Goal: Task Accomplishment & Management: Manage account settings

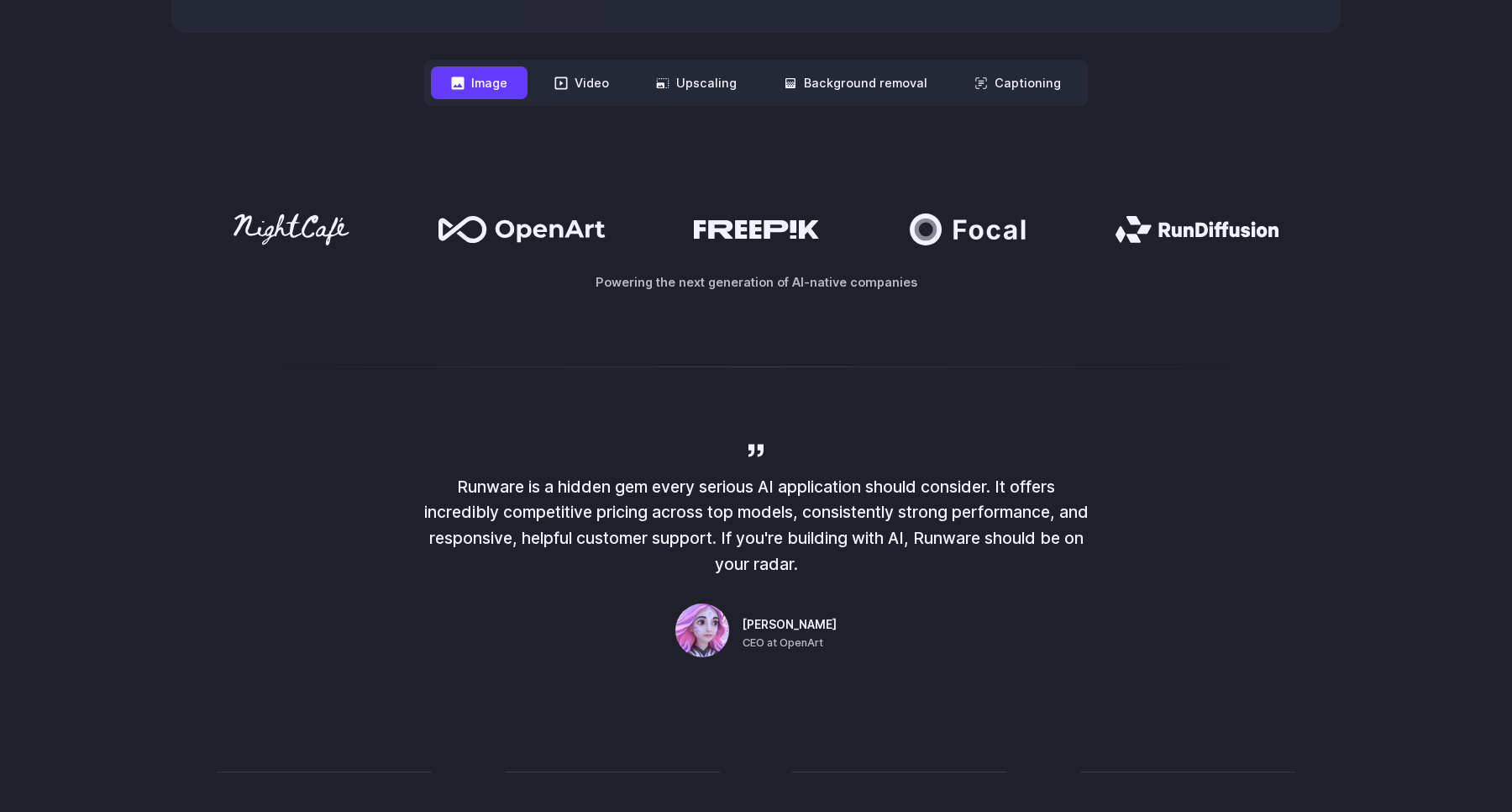
scroll to position [802, 0]
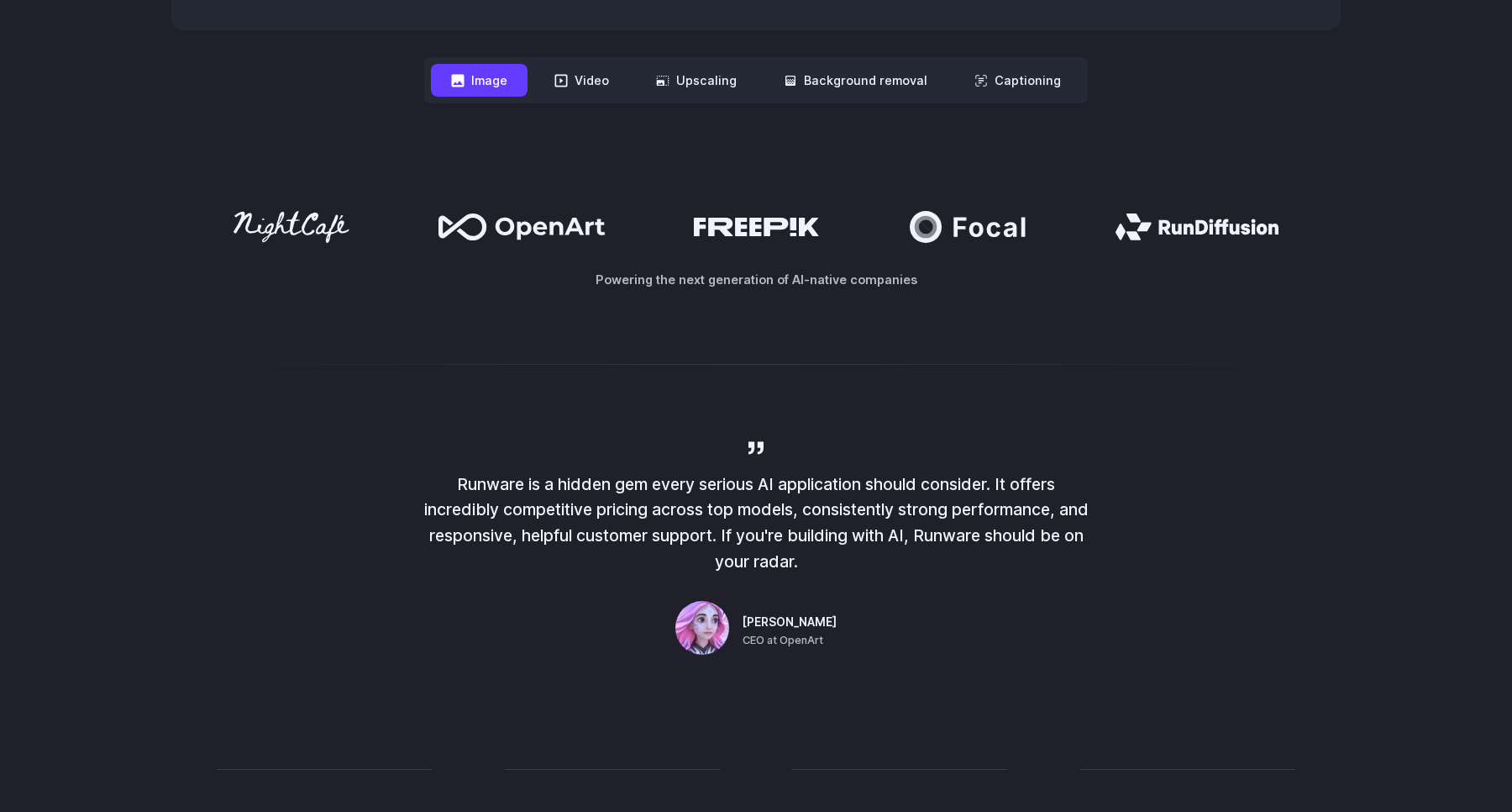
drag, startPoint x: 1158, startPoint y: 224, endPoint x: 1115, endPoint y: 240, distance: 45.9
click at [1117, 240] on icon at bounding box center [1198, 227] width 163 height 27
click at [846, 85] on button "Background removal" at bounding box center [856, 80] width 184 height 32
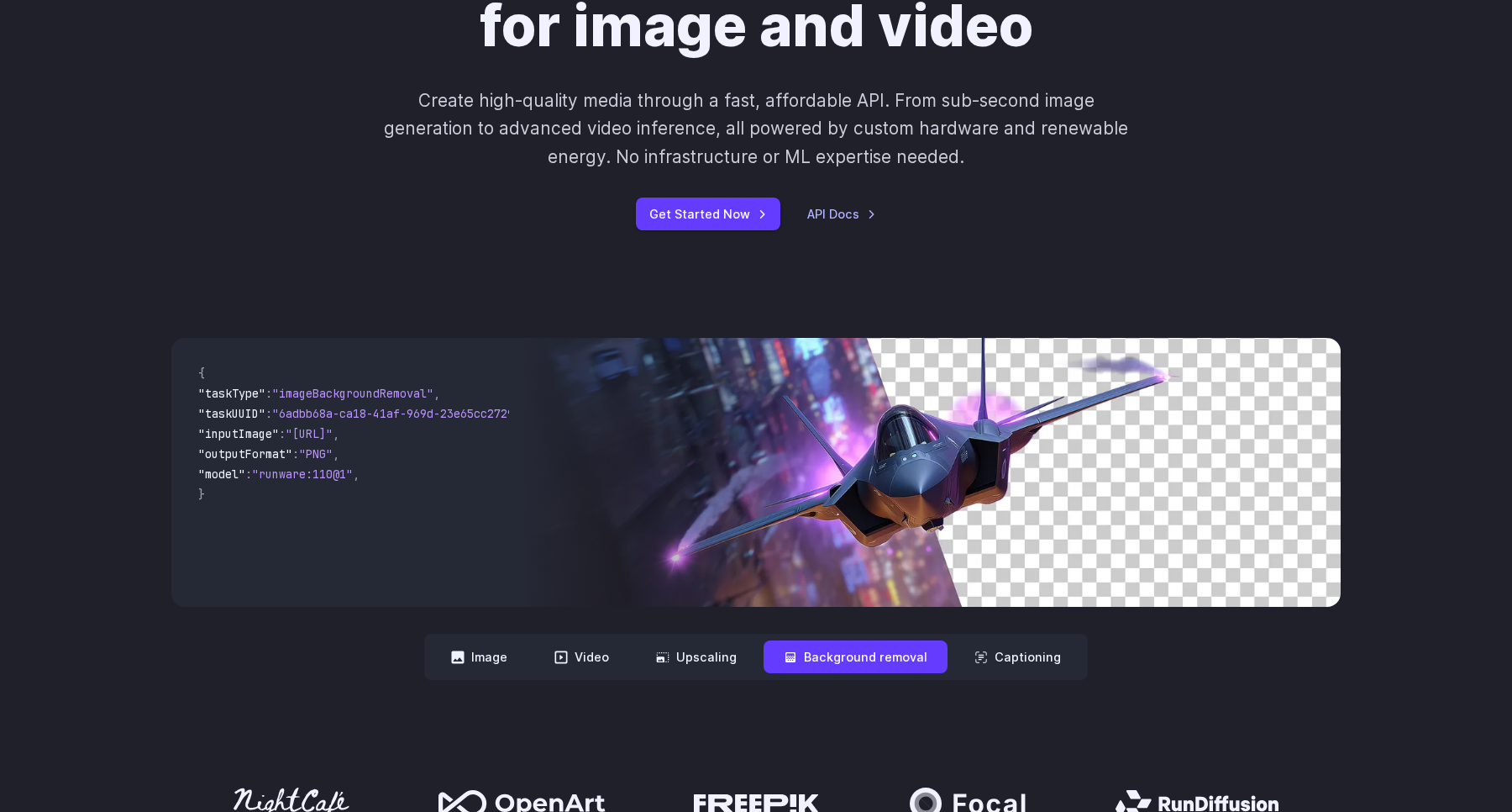
scroll to position [248, 0]
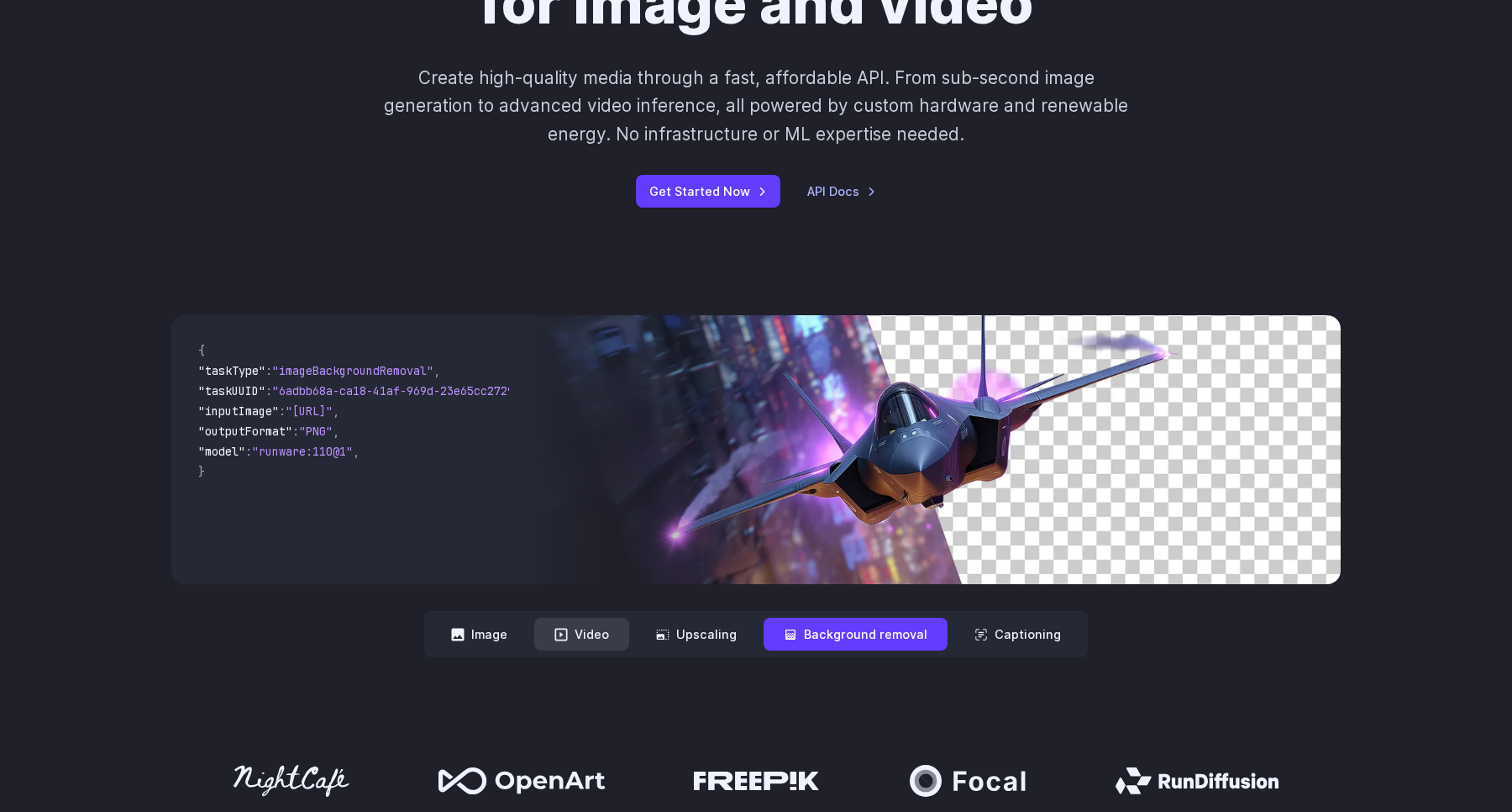
click at [594, 634] on button "Video" at bounding box center [582, 634] width 95 height 32
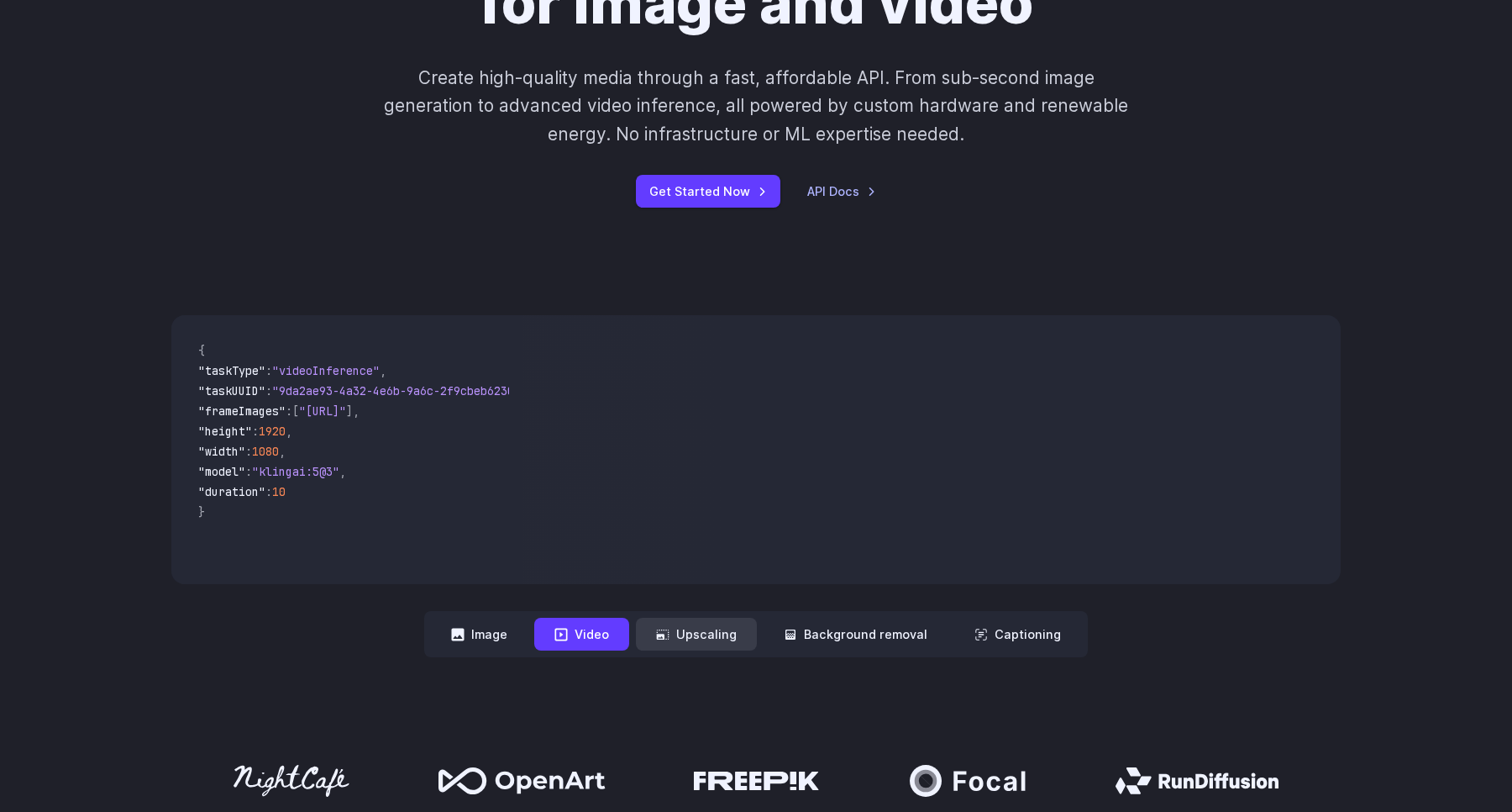
click at [695, 634] on button "Upscaling" at bounding box center [696, 634] width 121 height 32
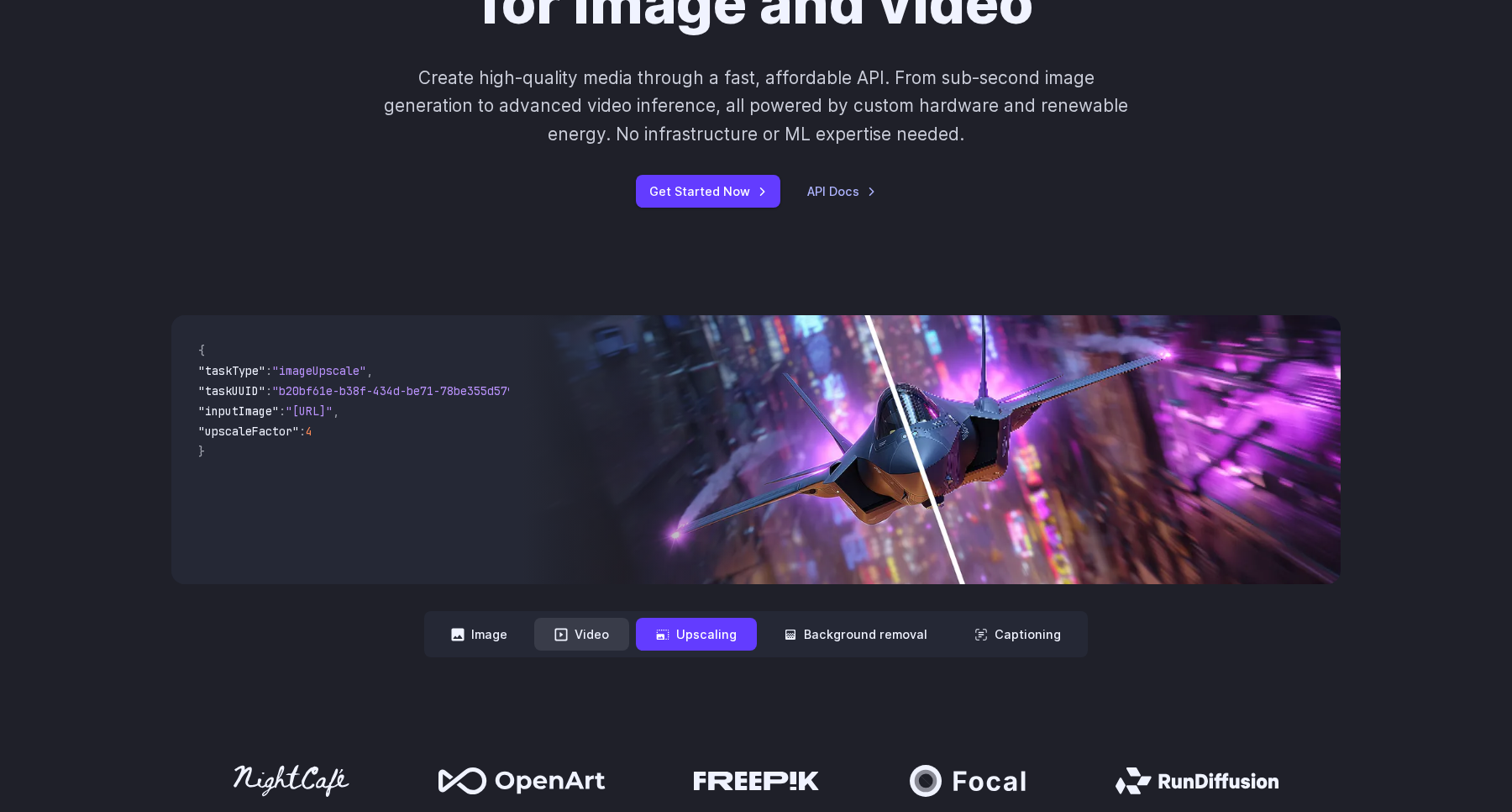
click at [608, 621] on button "Video" at bounding box center [582, 634] width 95 height 32
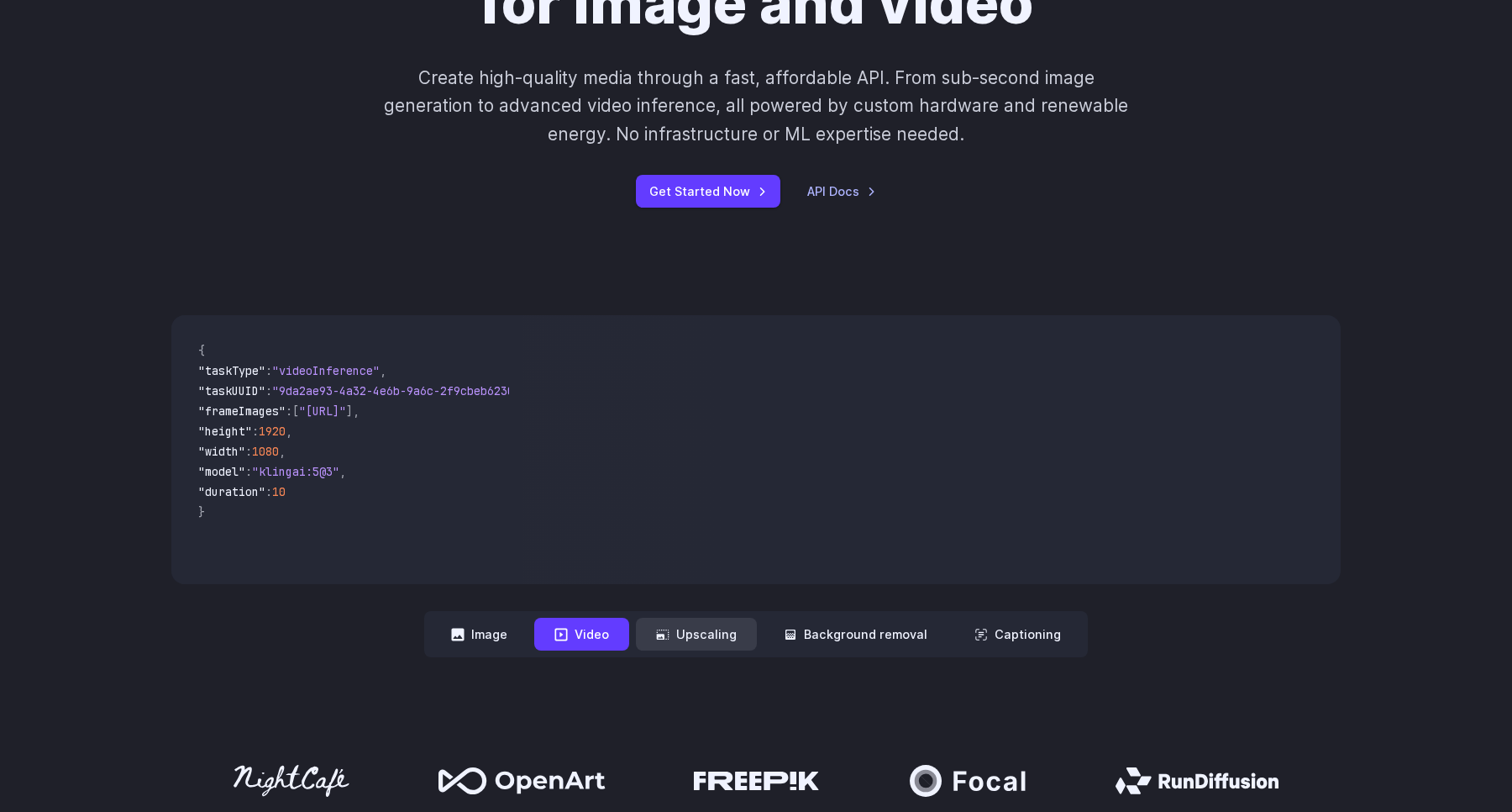
click at [694, 637] on button "Upscaling" at bounding box center [696, 634] width 121 height 32
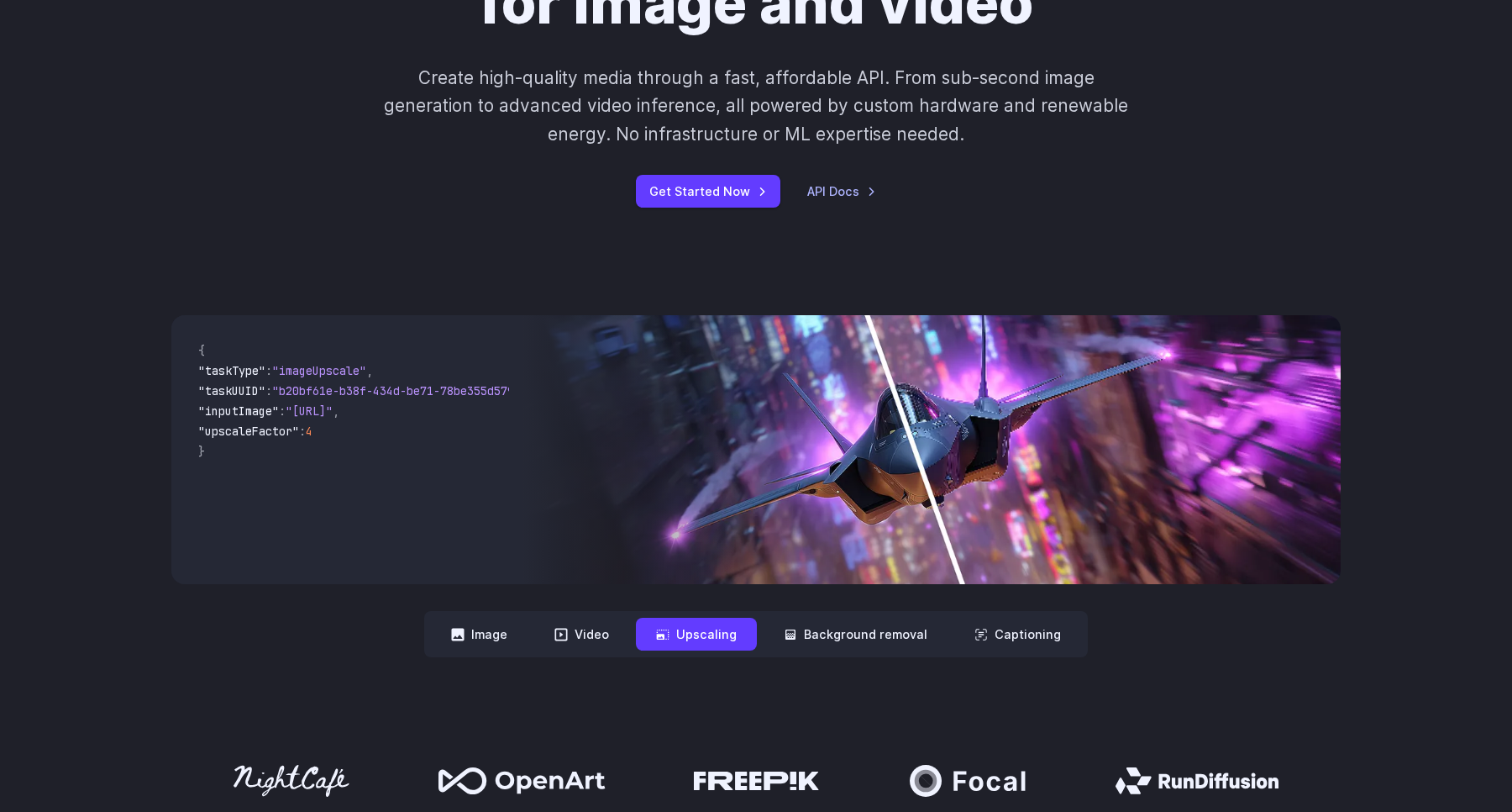
click at [1024, 651] on nav "**********" at bounding box center [756, 633] width 664 height 46
click at [1026, 641] on button "Captioning" at bounding box center [1017, 634] width 127 height 32
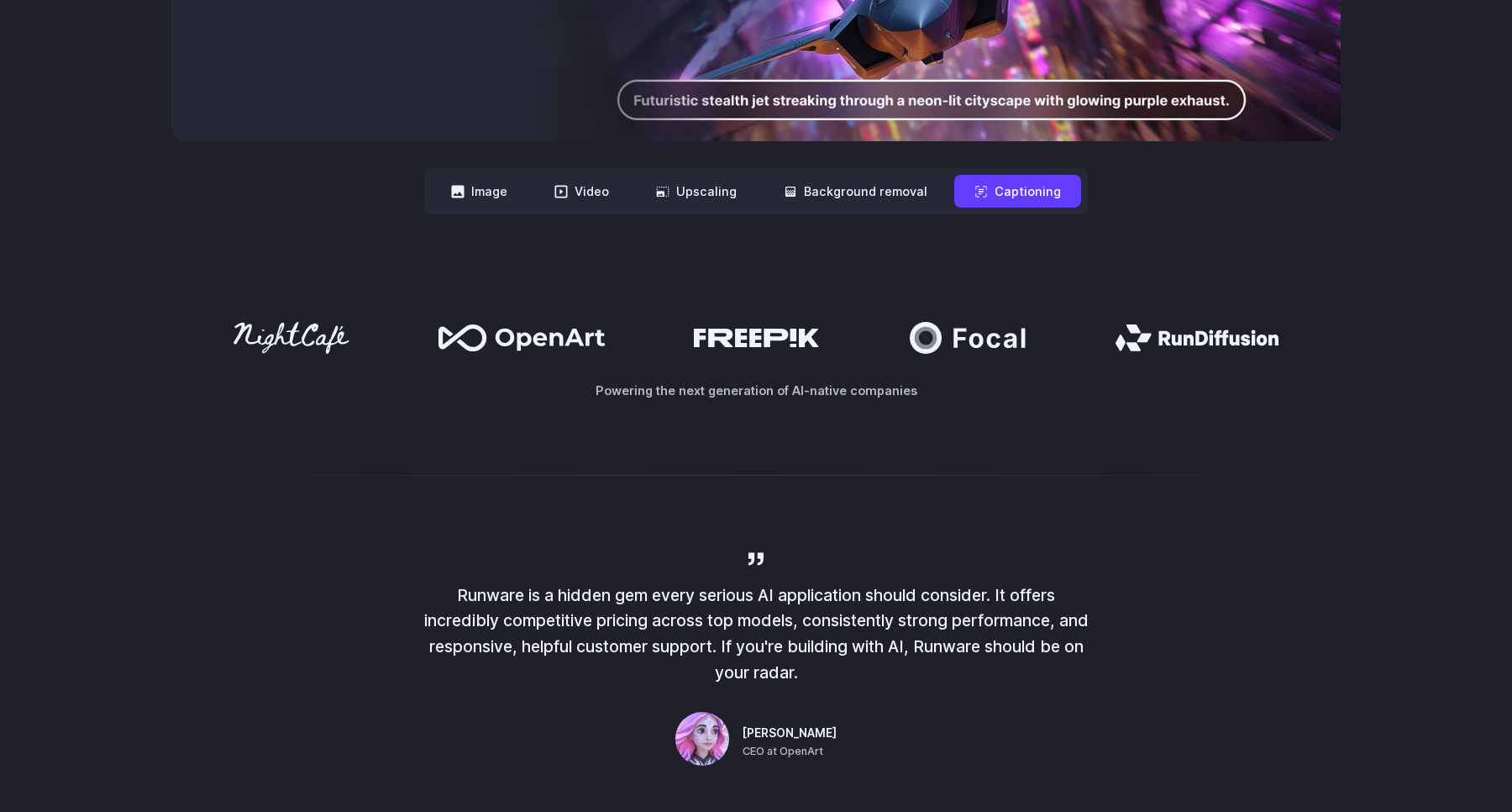
scroll to position [957, 0]
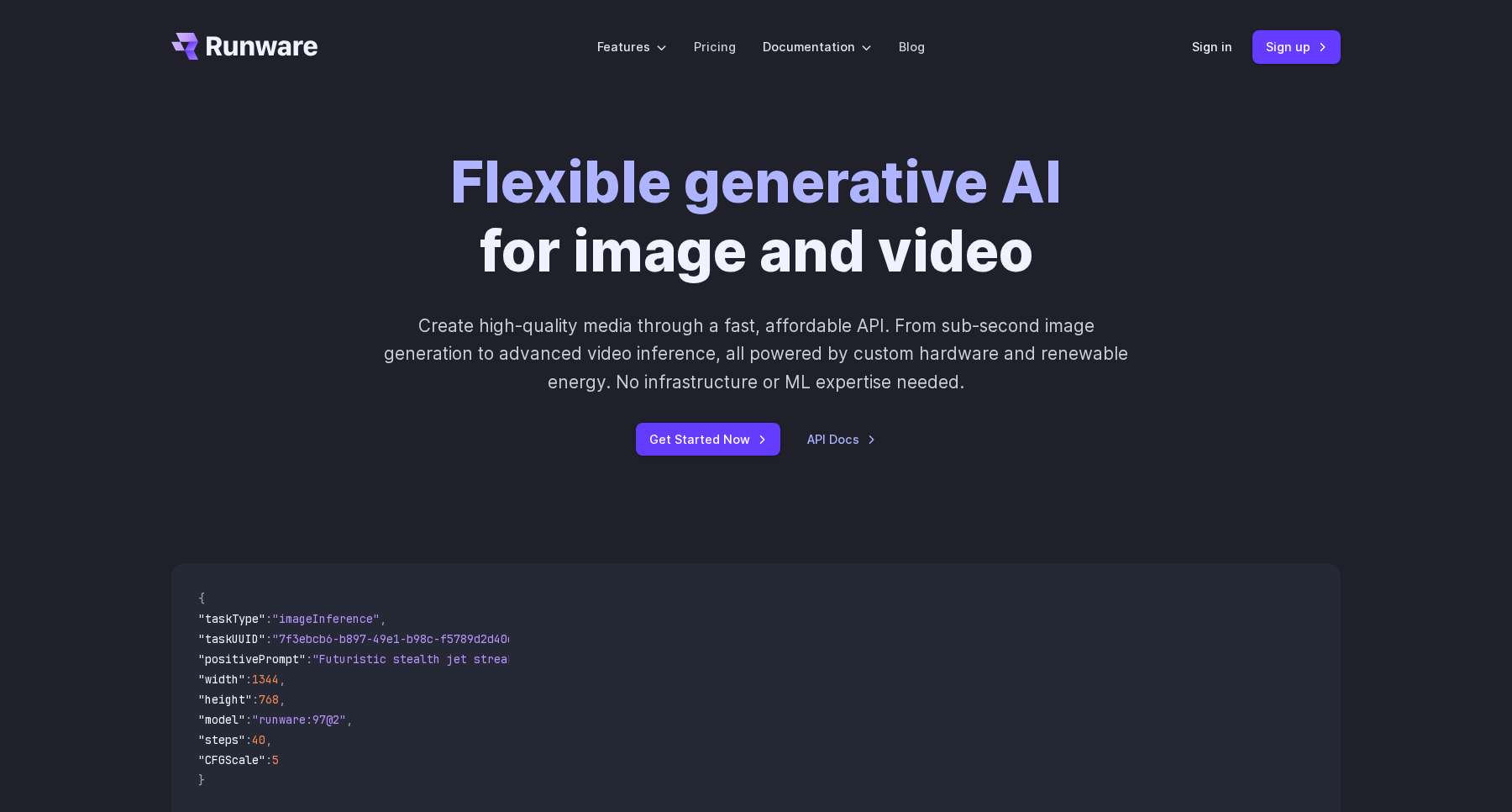
click at [1191, 57] on header "Features Tasks Image generation Video generation Sonic Inference Engine™ Models…" at bounding box center [755, 47] width 1209 height 94
click at [1212, 55] on link "Sign in" at bounding box center [1212, 47] width 40 height 20
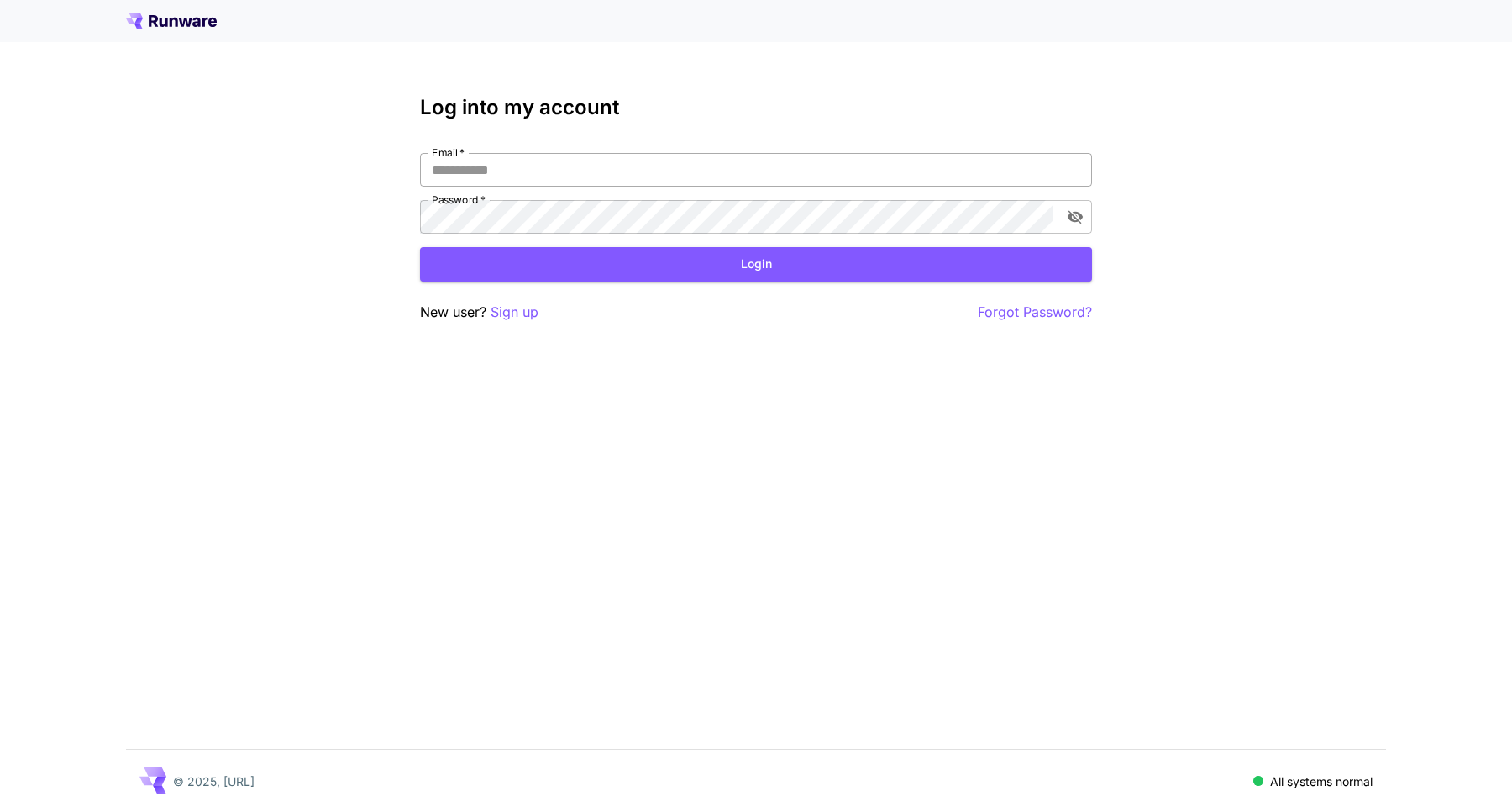
click at [702, 176] on input "Email   *" at bounding box center [756, 169] width 672 height 33
type input "**********"
click button "Login" at bounding box center [756, 264] width 672 height 34
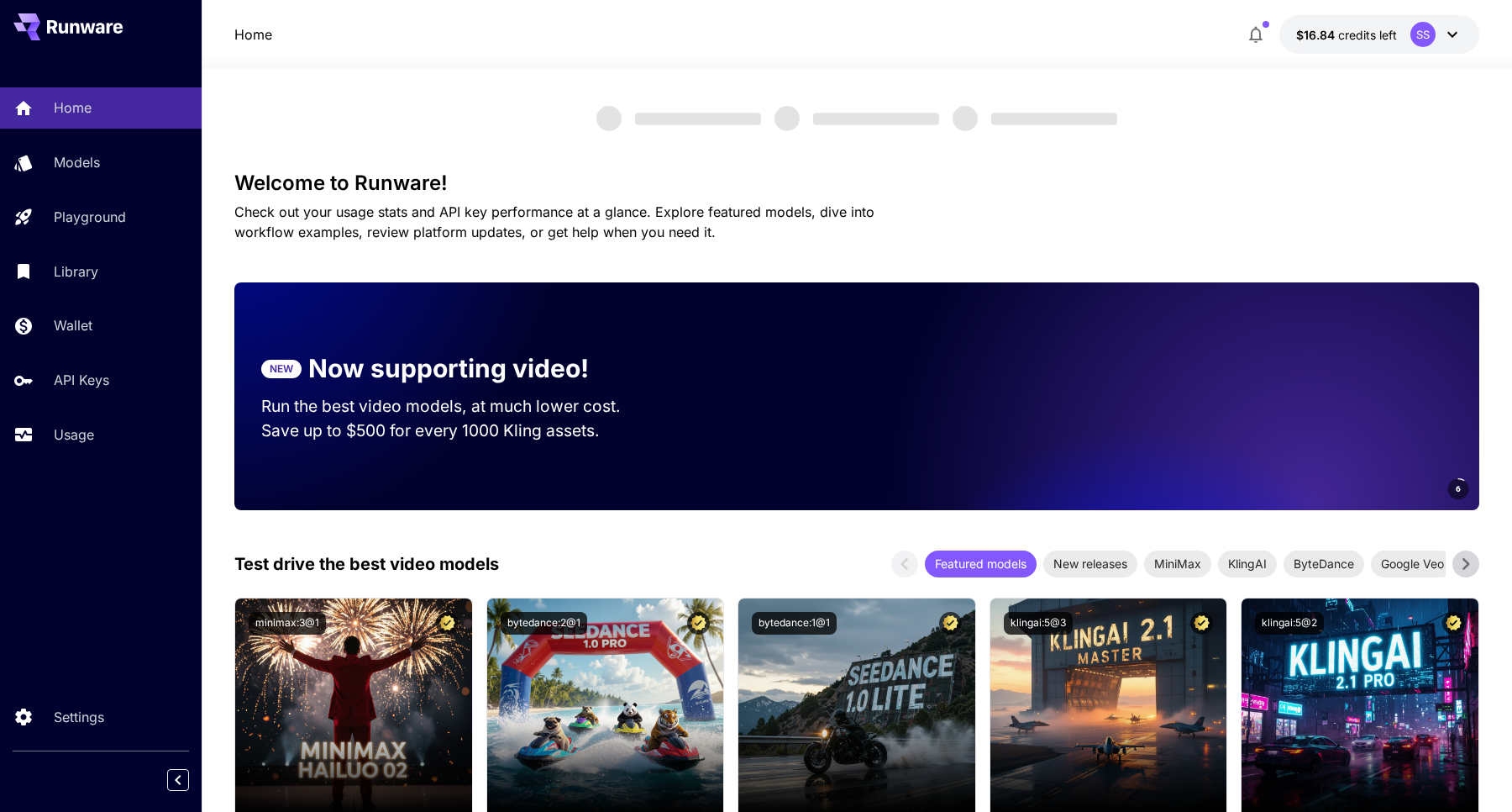
click at [63, 463] on div "Home Models Playground Library Wallet API Keys Usage" at bounding box center [101, 271] width 202 height 435
click at [66, 448] on link "Usage" at bounding box center [101, 435] width 202 height 41
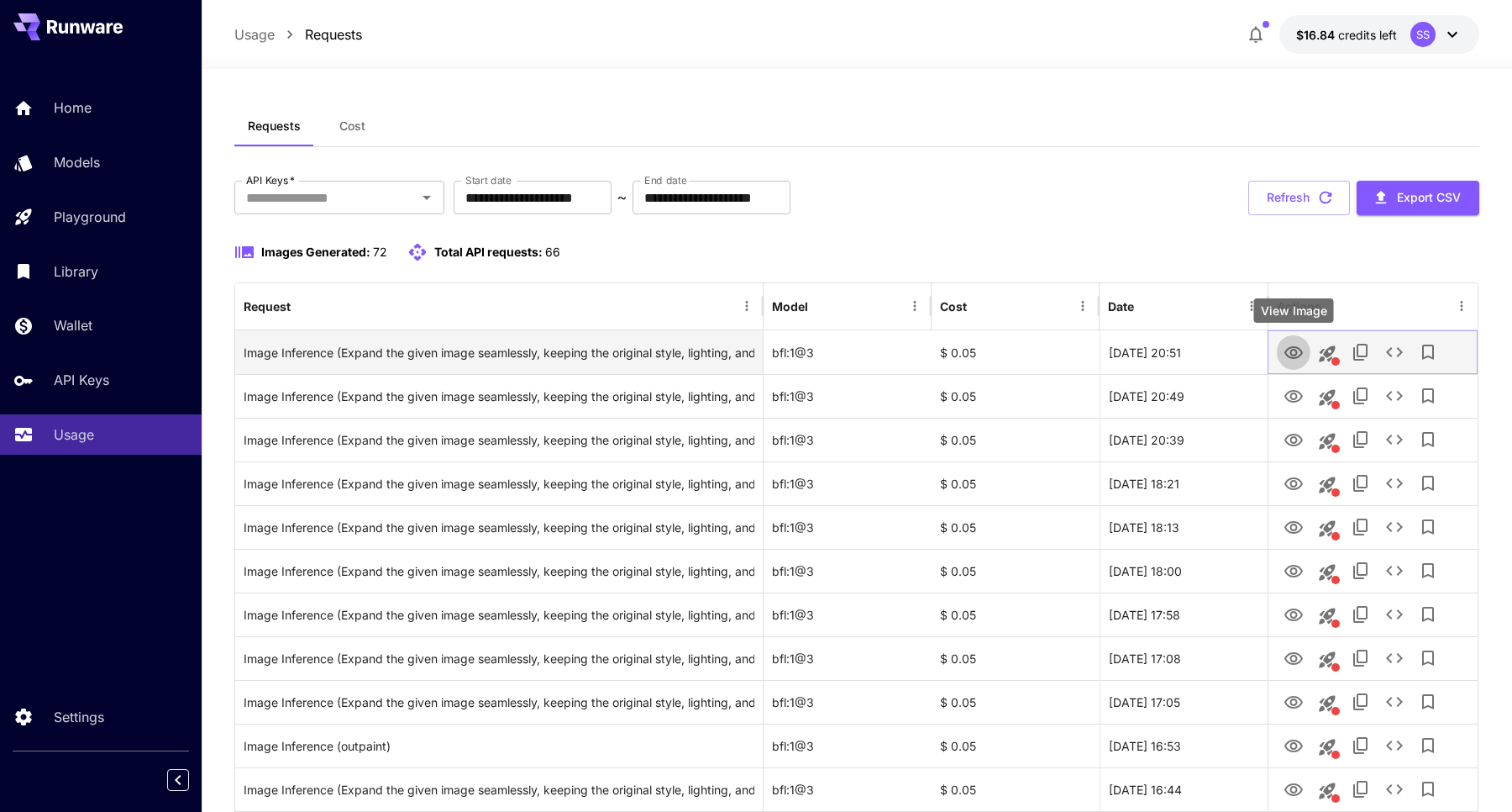
click at [1302, 357] on icon "View Image" at bounding box center [1294, 353] width 20 height 20
